Goal: Find specific page/section: Find specific page/section

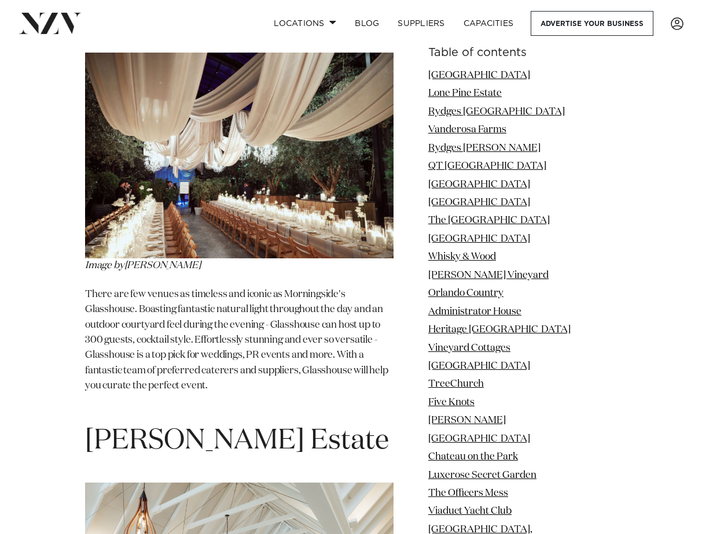
scroll to position [15044, 0]
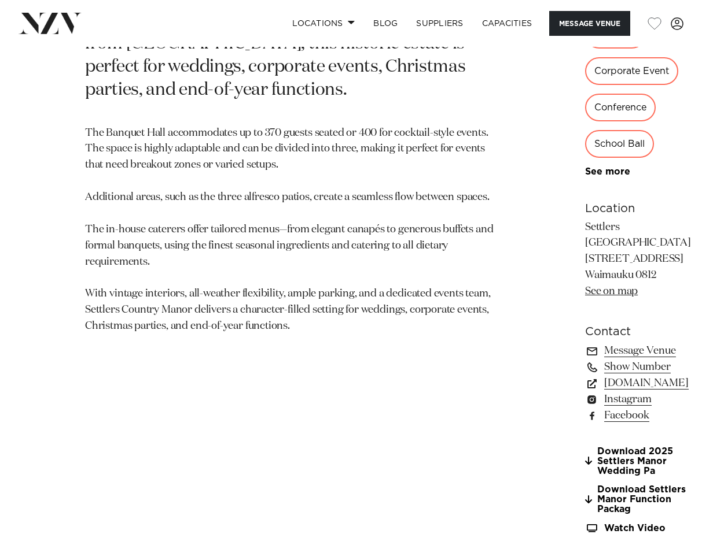
scroll to position [636, 0]
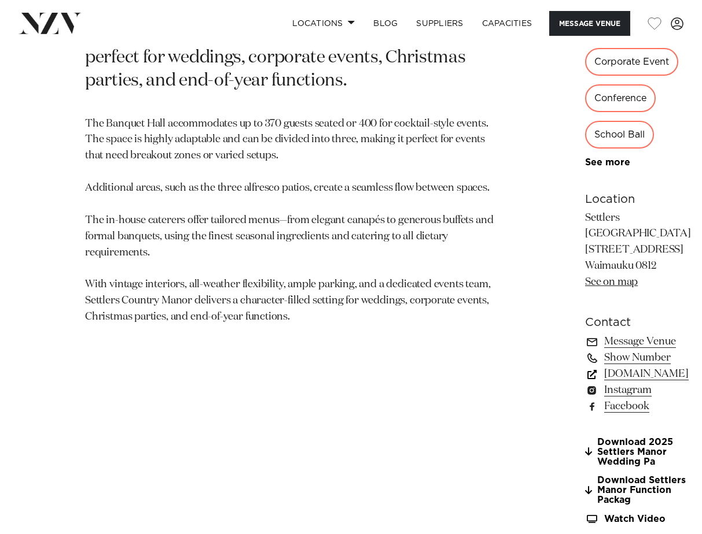
click at [585, 382] on link "www.settlerscountrymanor.co.nz" at bounding box center [638, 374] width 106 height 16
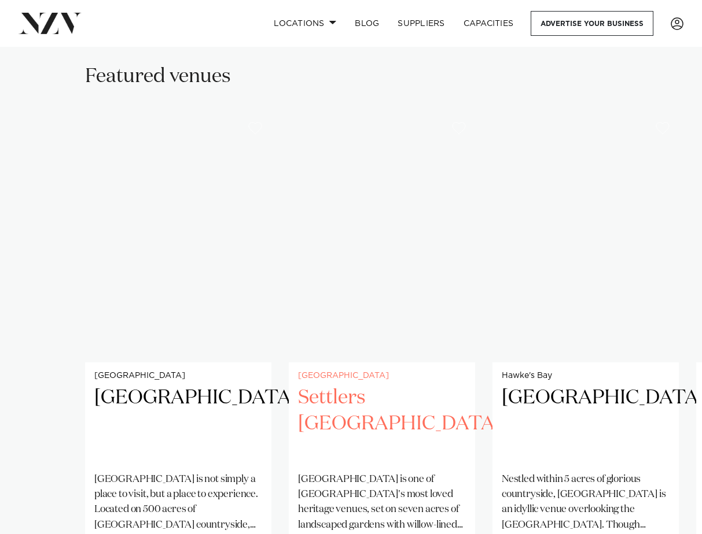
scroll to position [752, 0]
